Goal: Task Accomplishment & Management: Complete application form

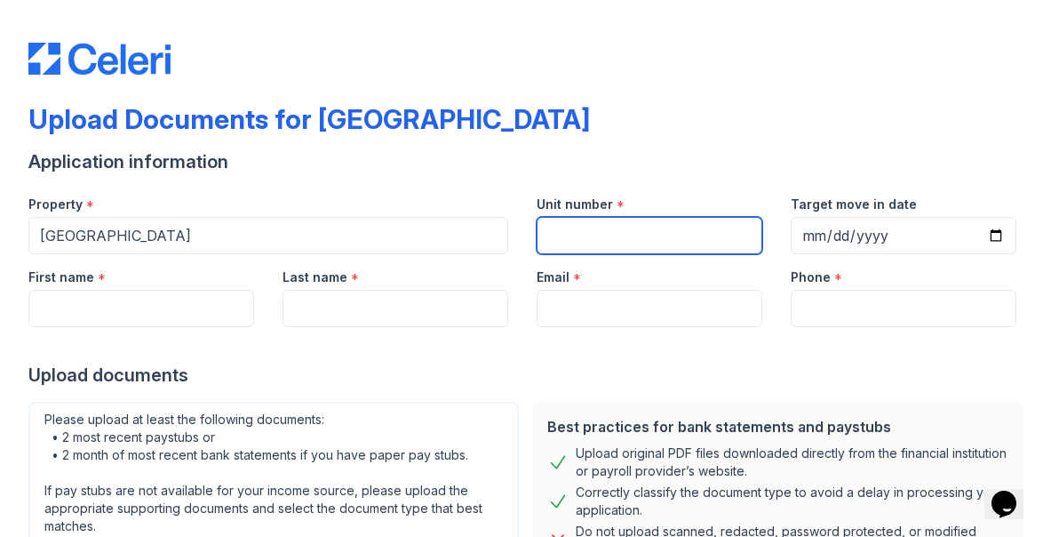
click at [659, 233] on input "Unit number" at bounding box center [650, 235] width 226 height 37
type input "1025"
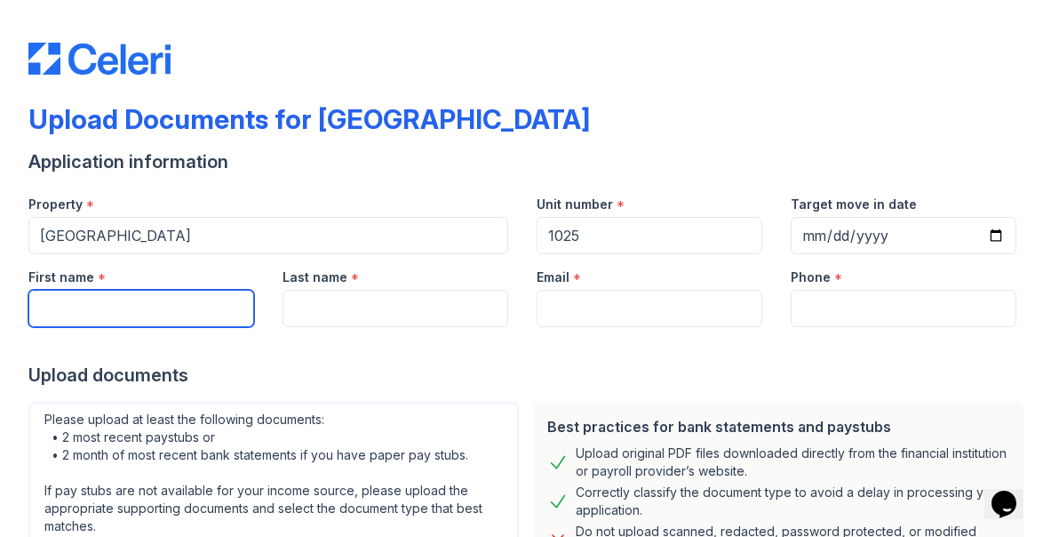
click at [142, 314] on input "First name" at bounding box center [141, 308] width 226 height 37
type input "Roselle"
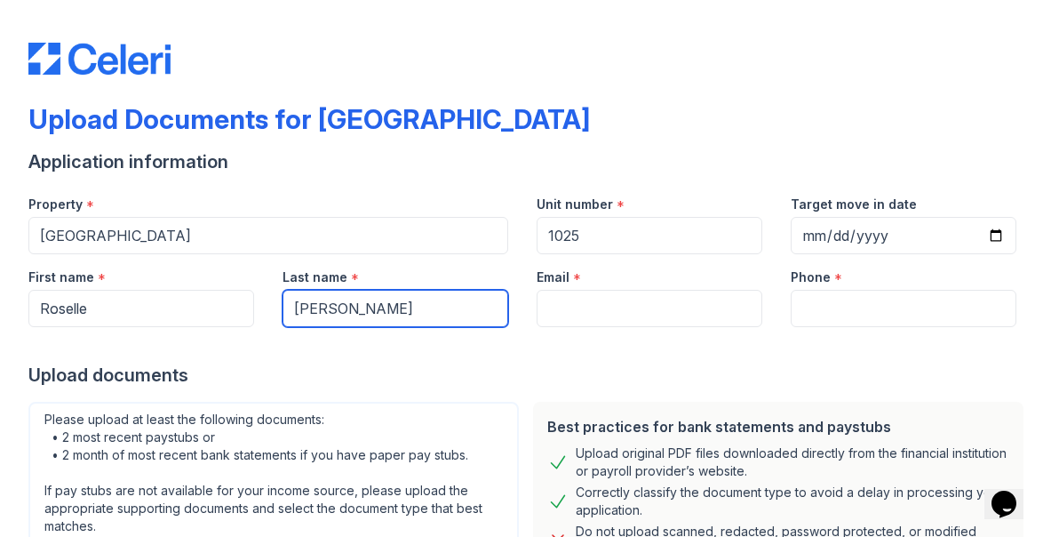
type input "[PERSON_NAME]"
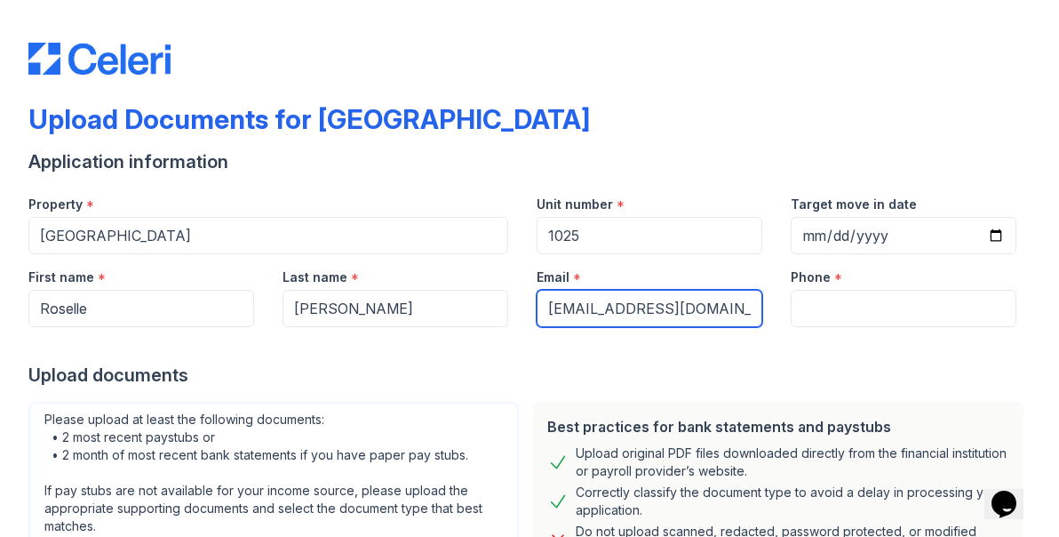
type input "[EMAIL_ADDRESS][DOMAIN_NAME]"
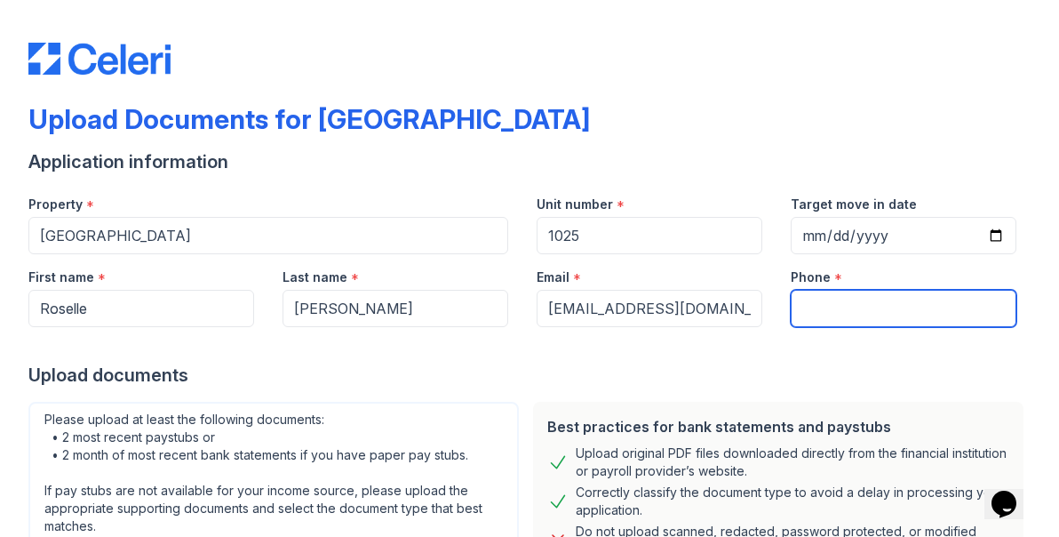
click at [831, 305] on input "Phone" at bounding box center [904, 308] width 226 height 37
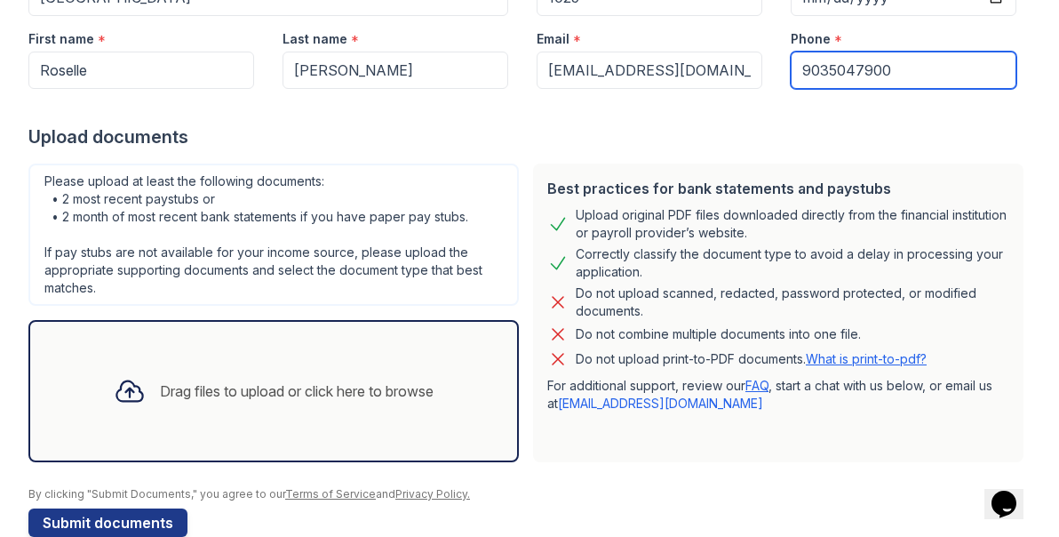
scroll to position [274, 0]
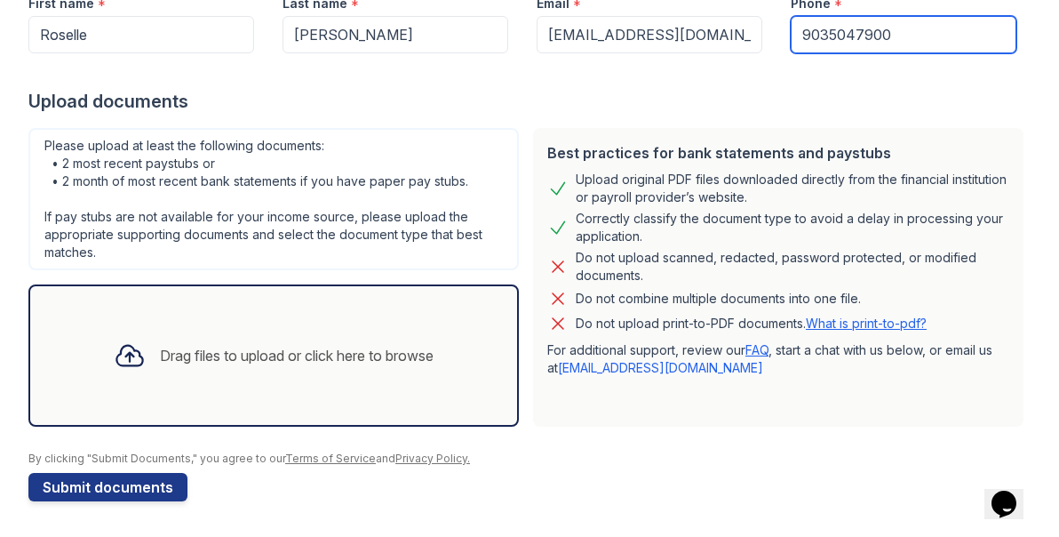
type input "9035047900"
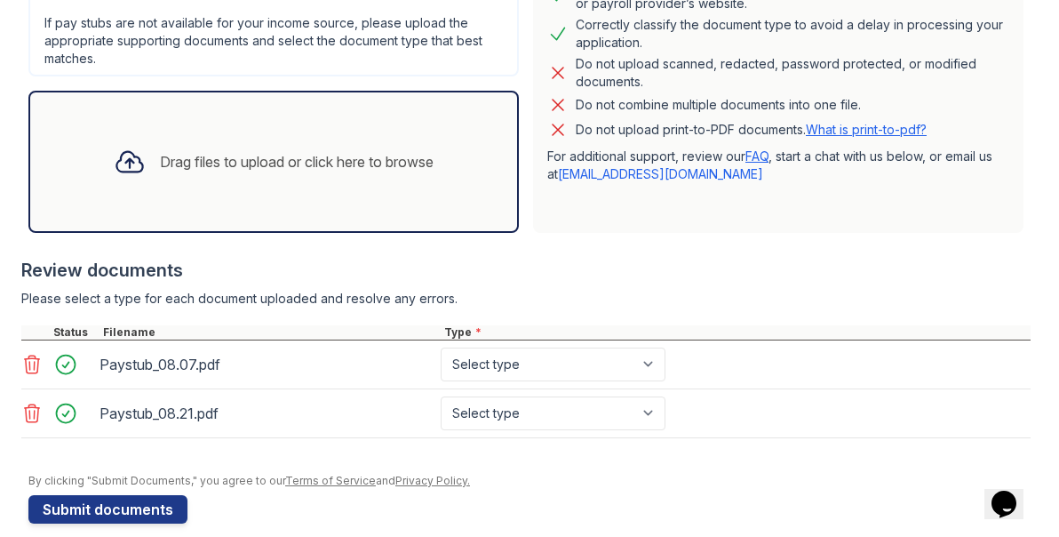
scroll to position [490, 0]
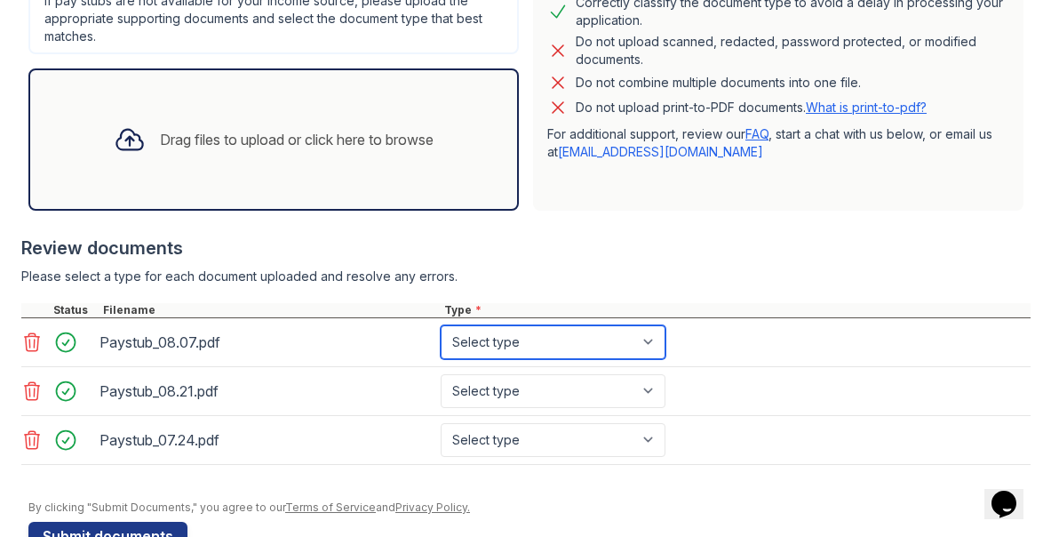
click at [628, 346] on select "Select type Paystub Bank Statement Offer Letter Tax Documents Benefit Award Let…" at bounding box center [553, 342] width 225 height 34
select select "paystub"
click at [441, 325] on select "Select type Paystub Bank Statement Offer Letter Tax Documents Benefit Award Let…" at bounding box center [553, 342] width 225 height 34
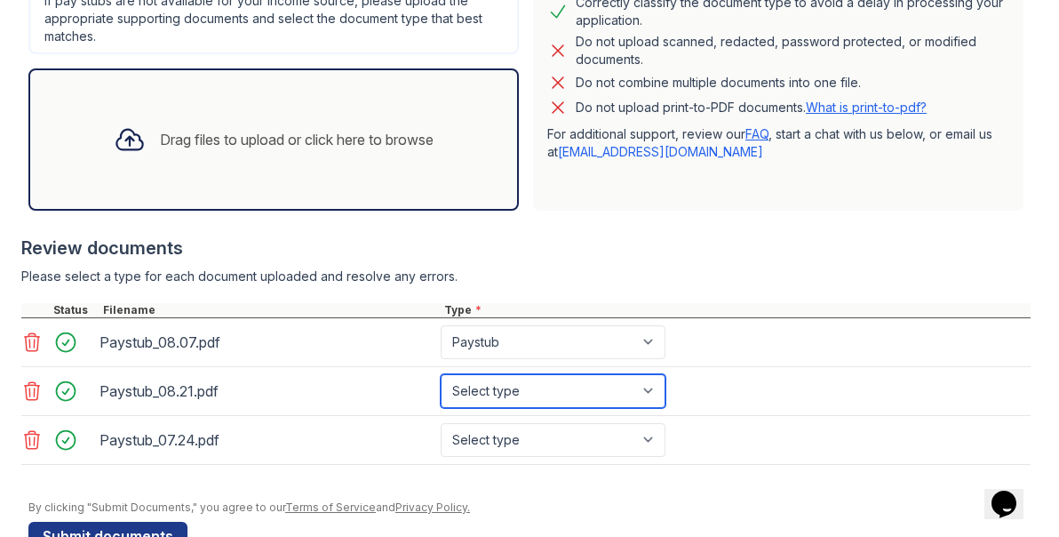
click at [554, 392] on select "Select type Paystub Bank Statement Offer Letter Tax Documents Benefit Award Let…" at bounding box center [553, 391] width 225 height 34
select select "paystub"
click at [441, 374] on select "Select type Paystub Bank Statement Offer Letter Tax Documents Benefit Award Let…" at bounding box center [553, 391] width 225 height 34
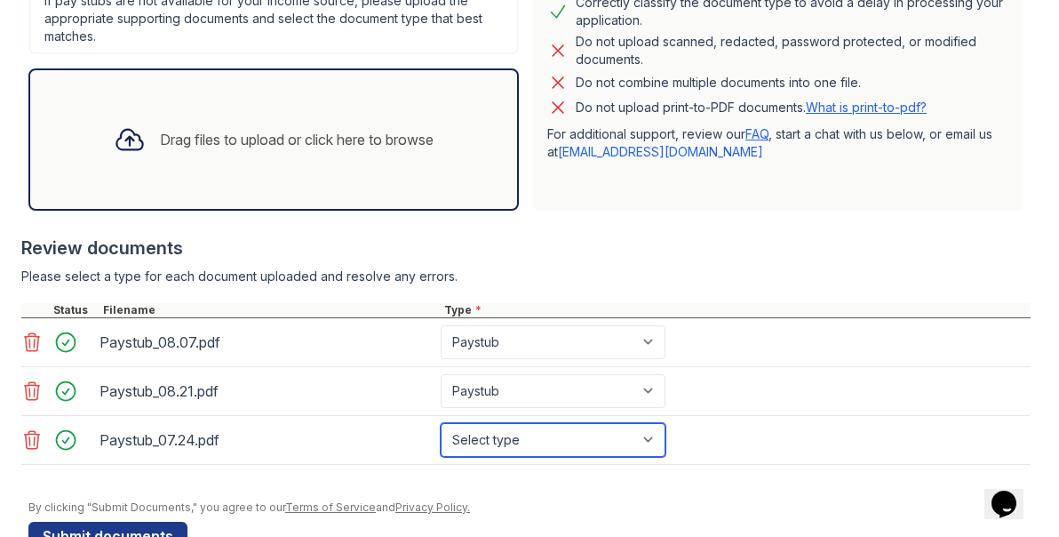
click at [546, 433] on select "Select type Paystub Bank Statement Offer Letter Tax Documents Benefit Award Let…" at bounding box center [553, 440] width 225 height 34
select select "paystub"
click at [441, 423] on select "Select type Paystub Bank Statement Offer Letter Tax Documents Benefit Award Let…" at bounding box center [553, 440] width 225 height 34
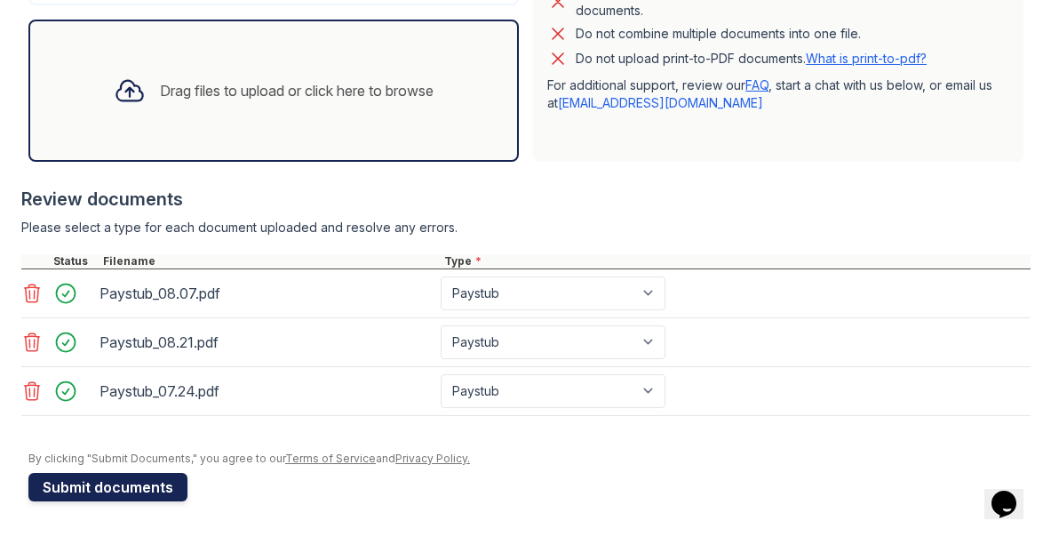
click at [80, 492] on button "Submit documents" at bounding box center [107, 487] width 159 height 28
